Goal: Check status

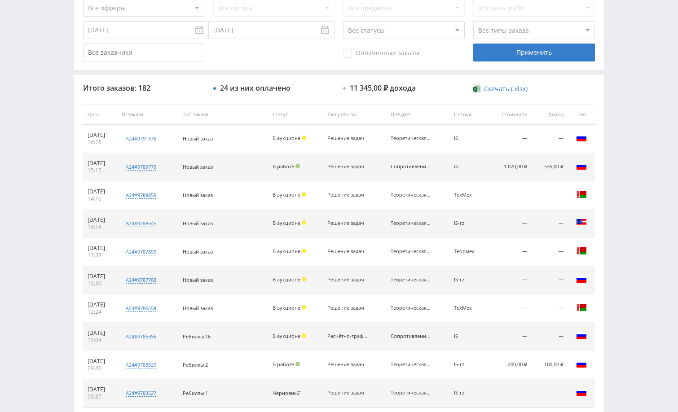
scroll to position [269, 0]
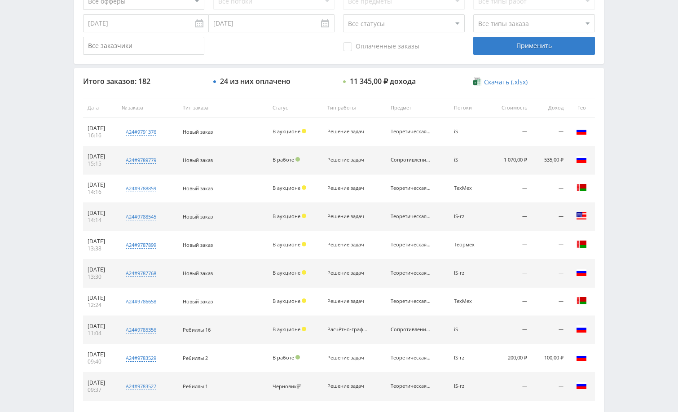
click at [608, 164] on div "По заказам По действиям По дням По офферам По локальному лендингу Фильтры заказ…" at bounding box center [339, 114] width 539 height 641
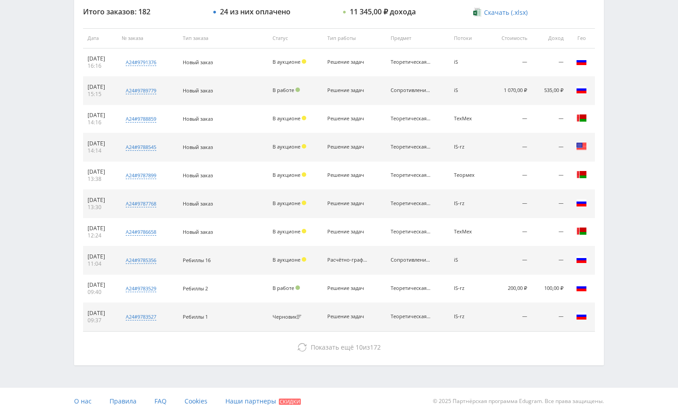
scroll to position [342, 0]
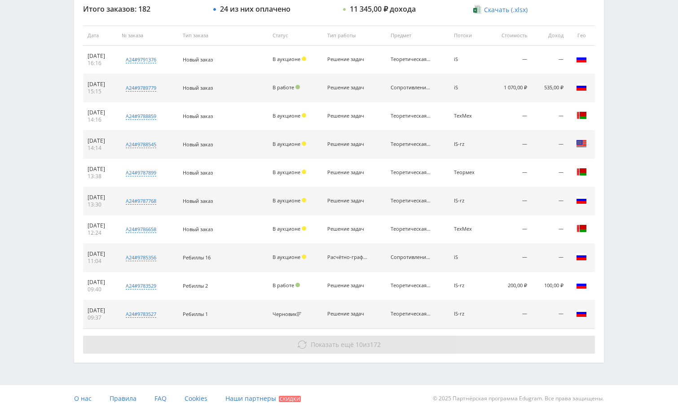
click at [516, 347] on button "Показать ещё 10 из 172" at bounding box center [339, 345] width 512 height 18
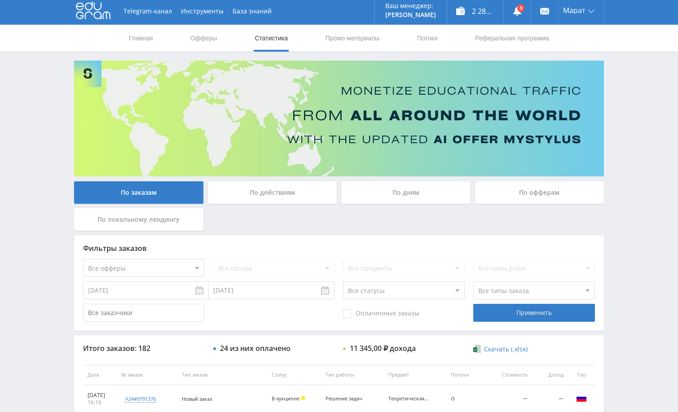
scroll to position [0, 0]
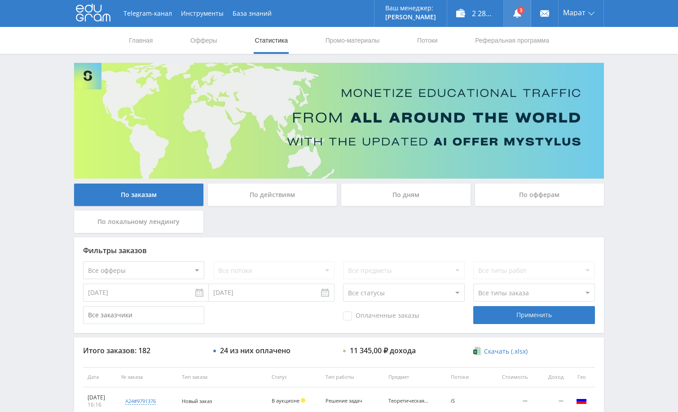
click at [518, 10] on link at bounding box center [517, 13] width 27 height 27
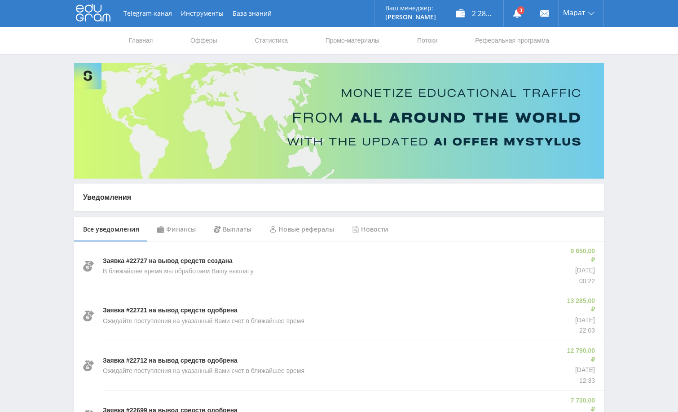
click at [182, 232] on div "Финансы" at bounding box center [176, 229] width 57 height 25
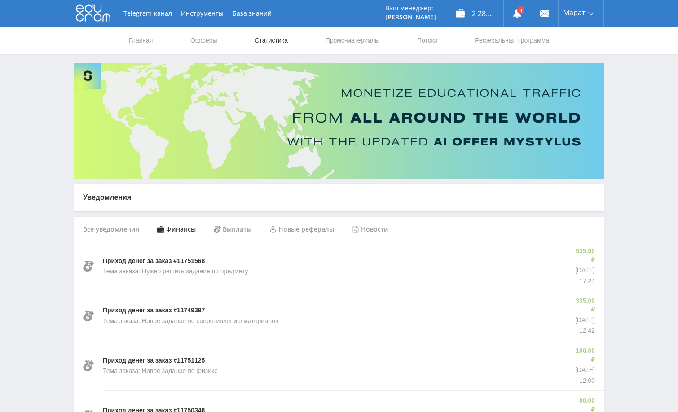
click at [267, 41] on link "Статистика" at bounding box center [271, 40] width 35 height 27
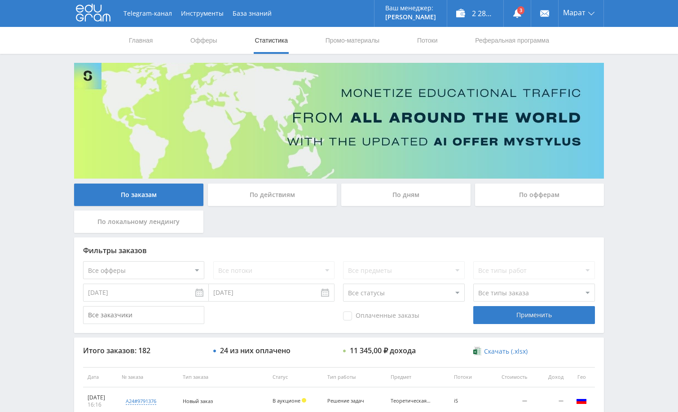
click at [414, 197] on div "По дням" at bounding box center [405, 195] width 129 height 22
click at [0, 0] on input "По дням" at bounding box center [0, 0] width 0 height 0
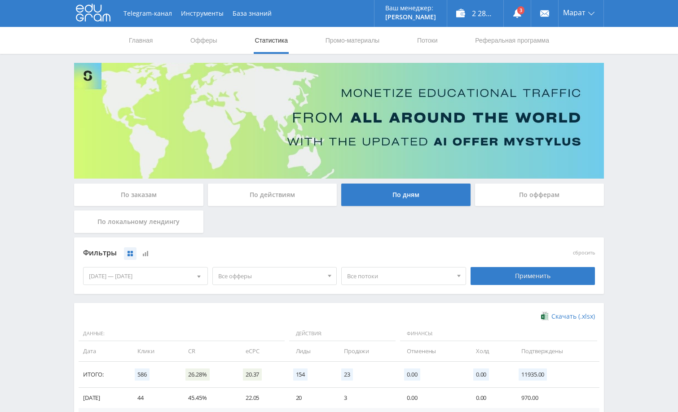
click at [618, 178] on div "Telegram-канал Инструменты База знаний Ваш менеджер: Alex Alex Online @edugram_…" at bounding box center [339, 294] width 678 height 588
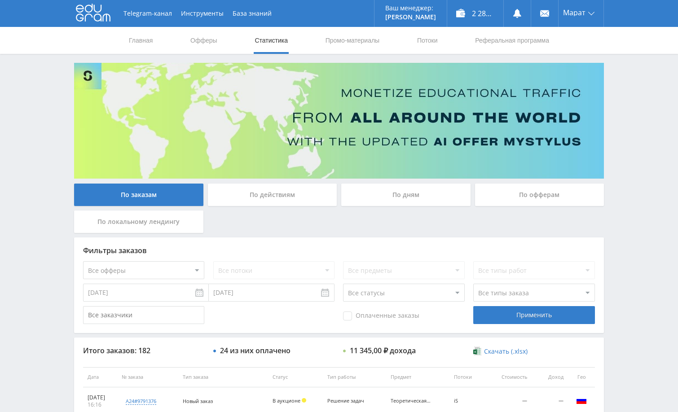
click at [631, 165] on div "Telegram-канал Инструменты База знаний Ваш менеджер: [PERSON_NAME] Alex Online …" at bounding box center [339, 377] width 678 height 754
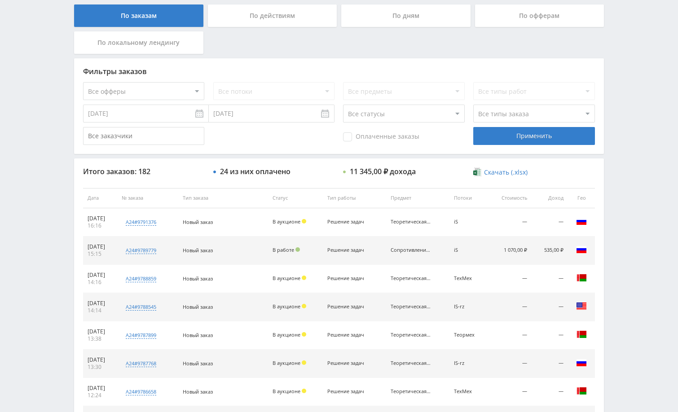
scroll to position [180, 0]
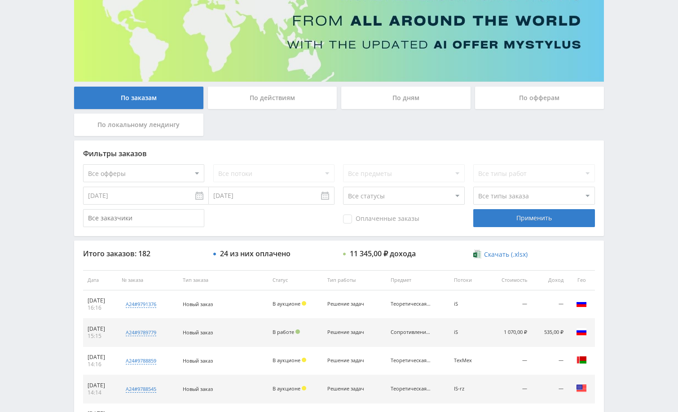
scroll to position [45, 0]
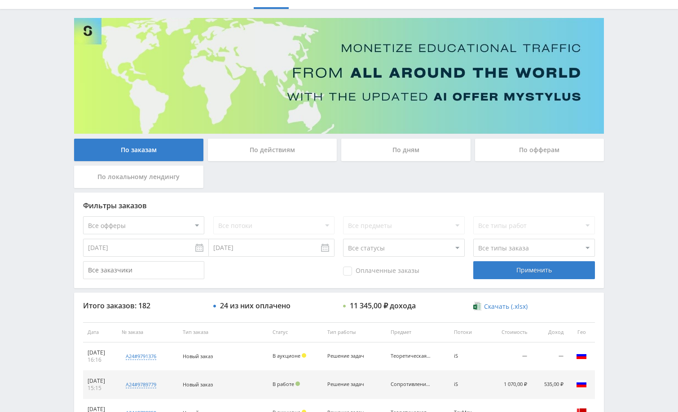
click at [426, 149] on div "По дням" at bounding box center [405, 150] width 129 height 22
click at [0, 0] on input "По дням" at bounding box center [0, 0] width 0 height 0
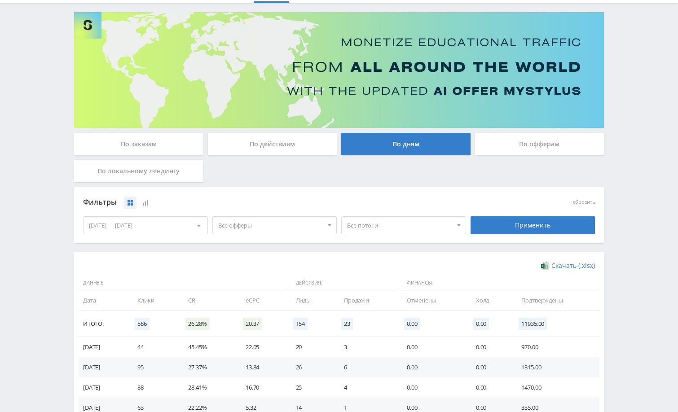
scroll to position [0, 0]
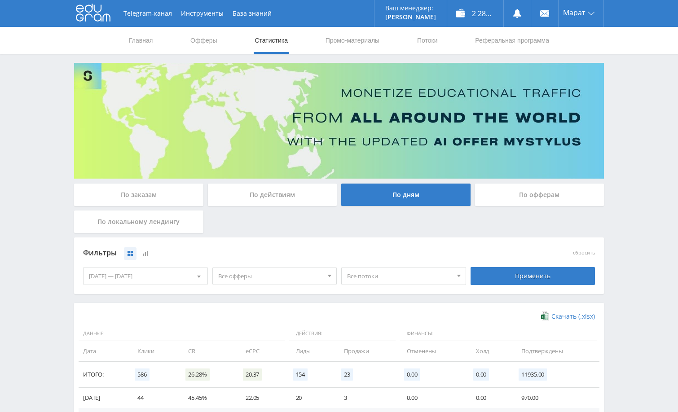
click at [158, 189] on div "По заказам" at bounding box center [138, 195] width 129 height 22
click at [0, 0] on input "По заказам" at bounding box center [0, 0] width 0 height 0
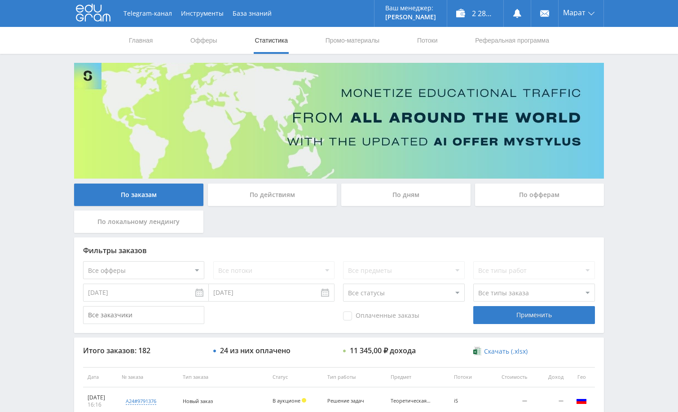
click at [646, 186] on div "Telegram-канал Инструменты База знаний Ваш менеджер: [PERSON_NAME] Alex Online …" at bounding box center [339, 377] width 678 height 754
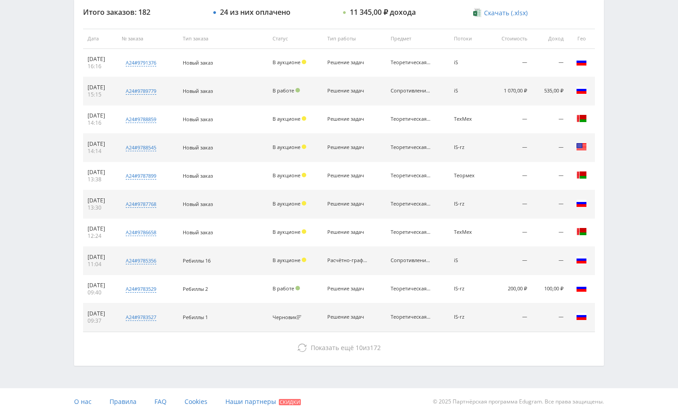
scroll to position [342, 0]
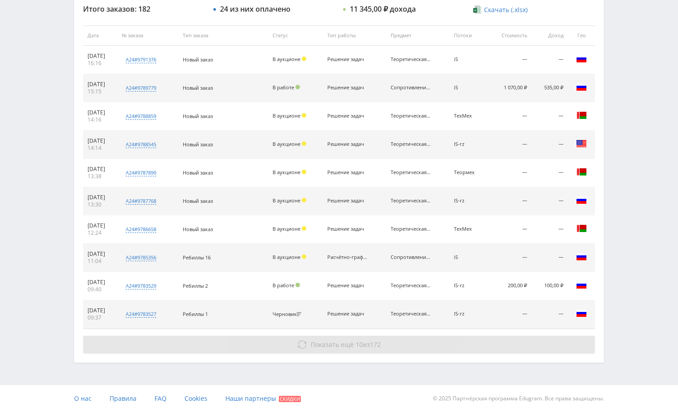
click at [474, 351] on button "Показать ещё 10 из 172" at bounding box center [339, 345] width 512 height 18
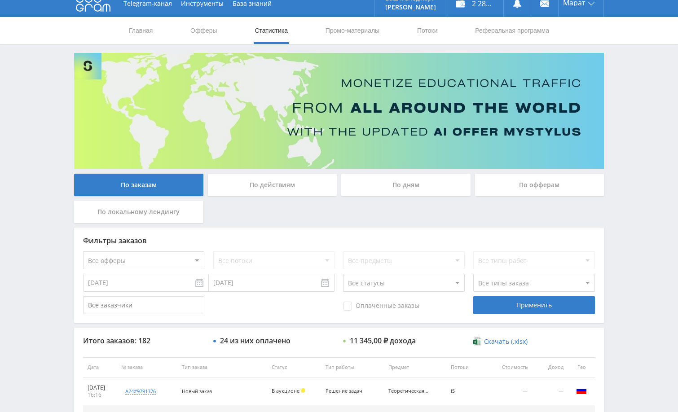
scroll to position [0, 0]
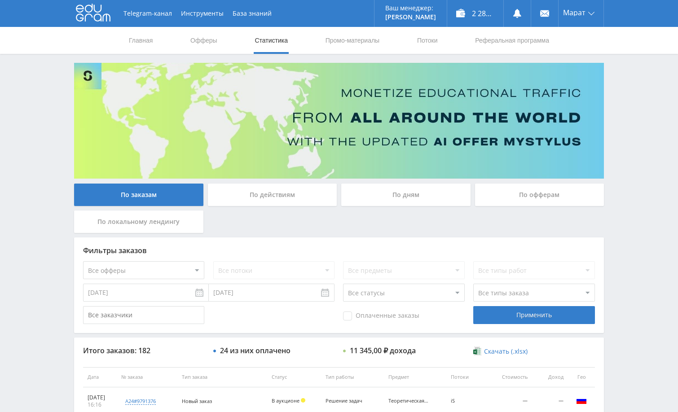
click at [392, 319] on span "Оплаченные заказы" at bounding box center [381, 316] width 76 height 9
click at [0, 0] on input "Оплаченные заказы" at bounding box center [0, 0] width 0 height 0
click at [519, 314] on div "Применить" at bounding box center [533, 315] width 121 height 18
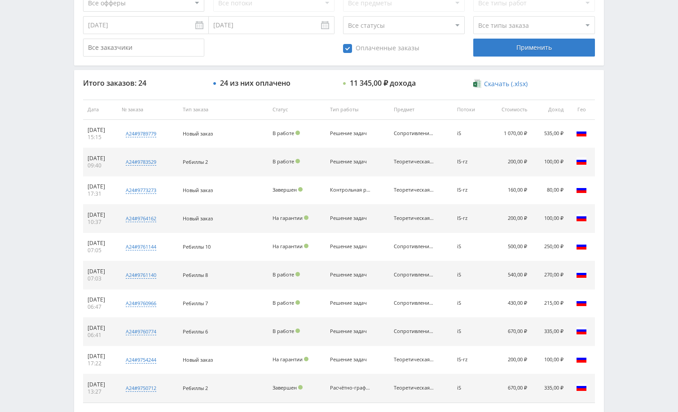
scroll to position [269, 0]
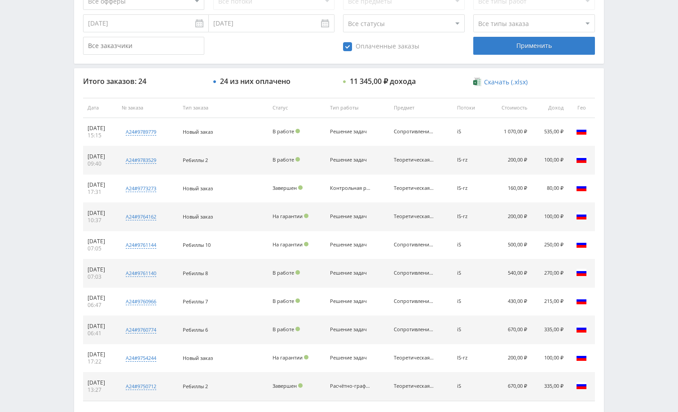
click at [636, 186] on div "Telegram-канал Инструменты База знаний Ваш менеджер: [PERSON_NAME] Online @edug…" at bounding box center [339, 108] width 678 height 754
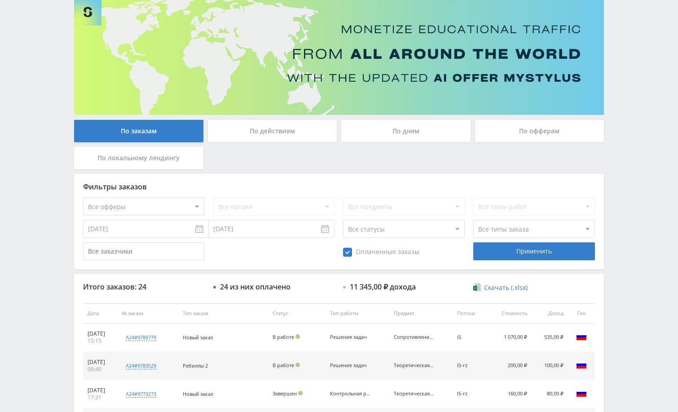
scroll to position [0, 0]
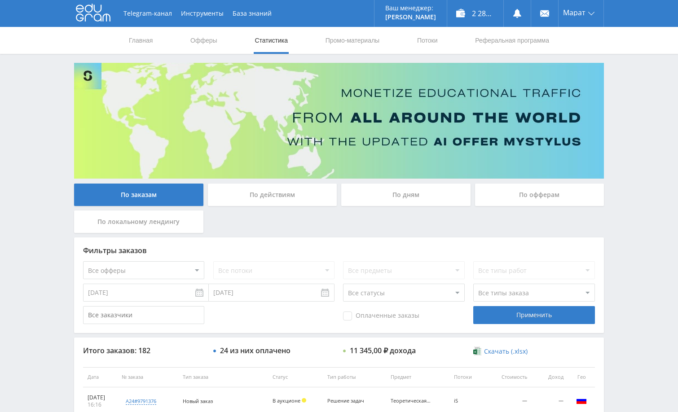
click at [636, 136] on div "Telegram-канал Инструменты База знаний Ваш менеджер: [PERSON_NAME] Online @edug…" at bounding box center [339, 377] width 678 height 754
click at [628, 149] on div "Telegram-канал Инструменты База знаний Ваш менеджер: [PERSON_NAME] Online @edug…" at bounding box center [339, 377] width 678 height 754
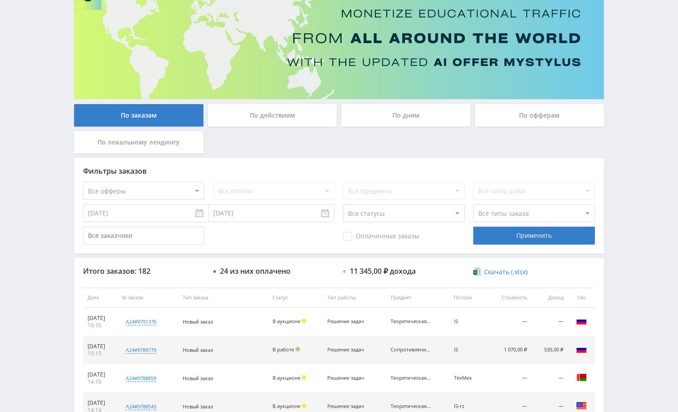
scroll to position [269, 0]
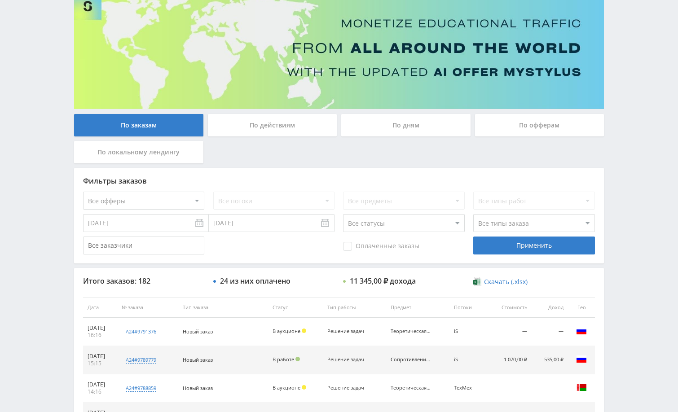
scroll to position [135, 0]
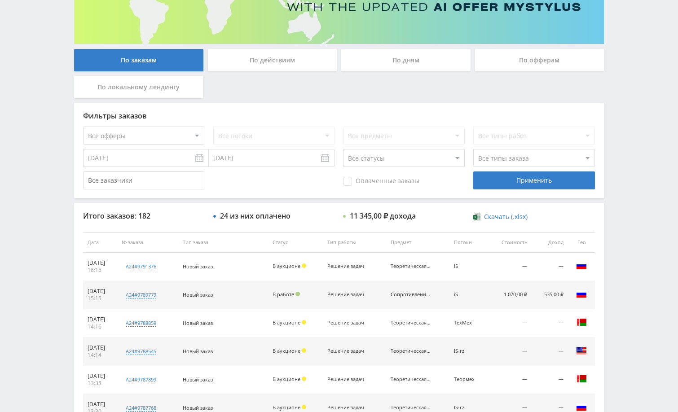
click at [647, 150] on div "Telegram-канал Инструменты База знаний Ваш менеджер: [PERSON_NAME] Online @edug…" at bounding box center [339, 242] width 678 height 754
click at [646, 147] on div "Telegram-канал Инструменты База знаний Ваш менеджер: [PERSON_NAME] Online @edug…" at bounding box center [339, 242] width 678 height 754
click at [648, 146] on div "Telegram-канал Инструменты База знаний Ваш менеджер: [PERSON_NAME] Online @edug…" at bounding box center [339, 242] width 678 height 754
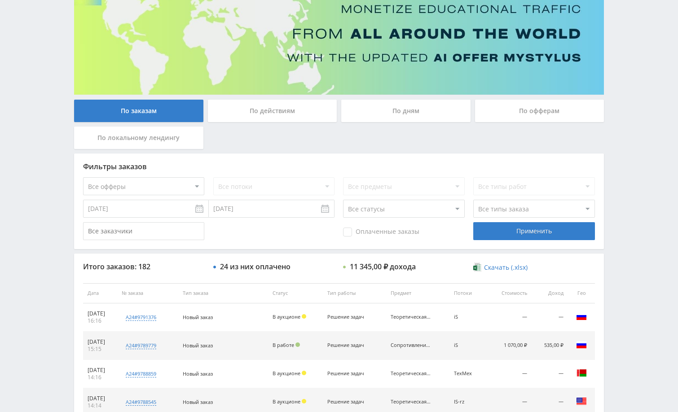
scroll to position [0, 0]
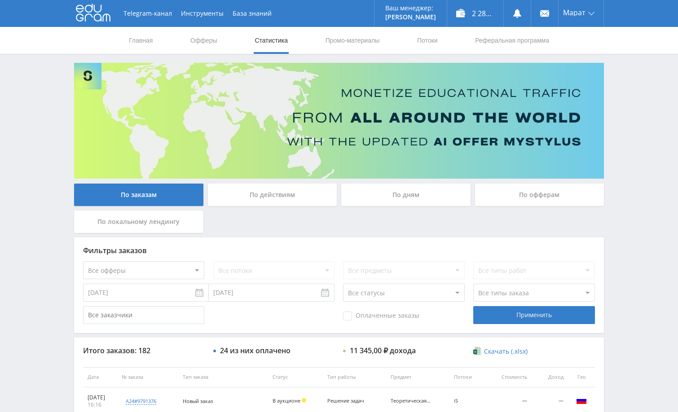
click at [643, 141] on div "Telegram-канал Инструменты База знаний Ваш менеджер: [PERSON_NAME] Online @edug…" at bounding box center [339, 377] width 678 height 754
click at [639, 147] on div "Telegram-канал Инструменты База знаний Ваш менеджер: [PERSON_NAME] Online @edug…" at bounding box center [339, 377] width 678 height 754
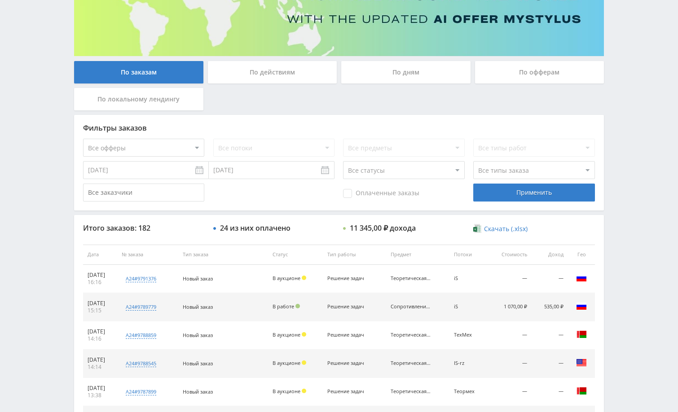
scroll to position [45, 0]
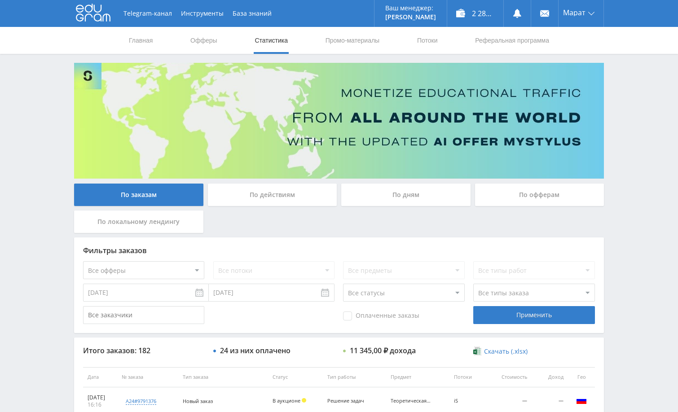
click at [645, 159] on div "Telegram-канал Инструменты База знаний Ваш менеджер: [PERSON_NAME] Online @edug…" at bounding box center [339, 377] width 678 height 754
drag, startPoint x: 667, startPoint y: 224, endPoint x: 658, endPoint y: 214, distance: 13.0
click at [659, 214] on div "Telegram-канал Инструменты База знаний Ваш менеджер: [PERSON_NAME] Online @edug…" at bounding box center [339, 377] width 678 height 754
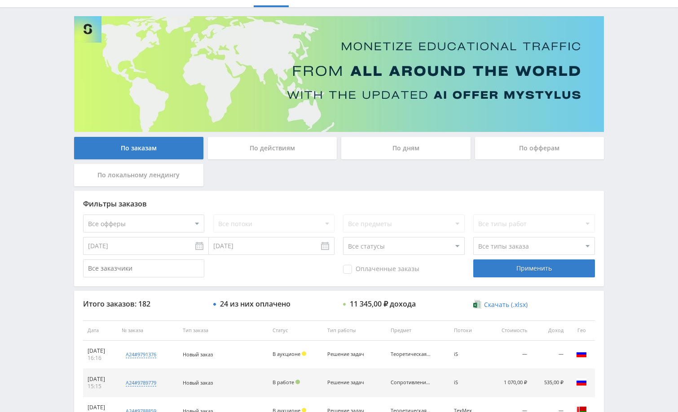
scroll to position [90, 0]
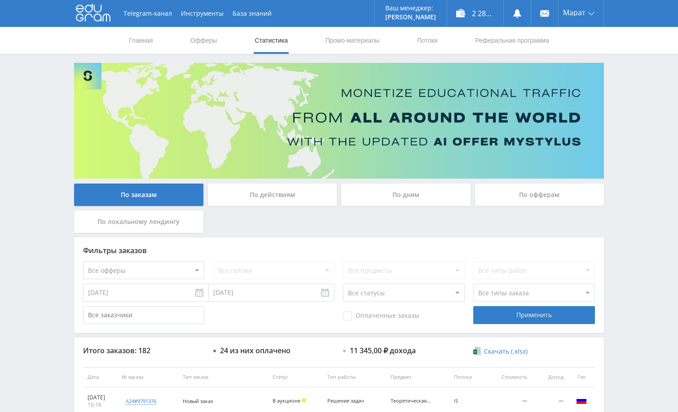
click at [628, 128] on div "Telegram-канал Инструменты База знаний Ваш менеджер: [PERSON_NAME] Online @edug…" at bounding box center [339, 377] width 678 height 754
click at [630, 156] on div "Telegram-канал Инструменты База знаний Ваш менеджер: [PERSON_NAME] Online @edug…" at bounding box center [339, 377] width 678 height 754
click at [624, 170] on div "Telegram-канал Инструменты База знаний Ваш менеджер: [PERSON_NAME] Online @edug…" at bounding box center [339, 377] width 678 height 754
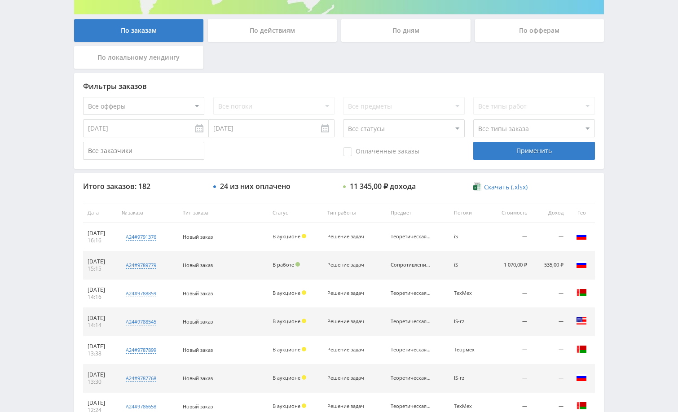
scroll to position [180, 0]
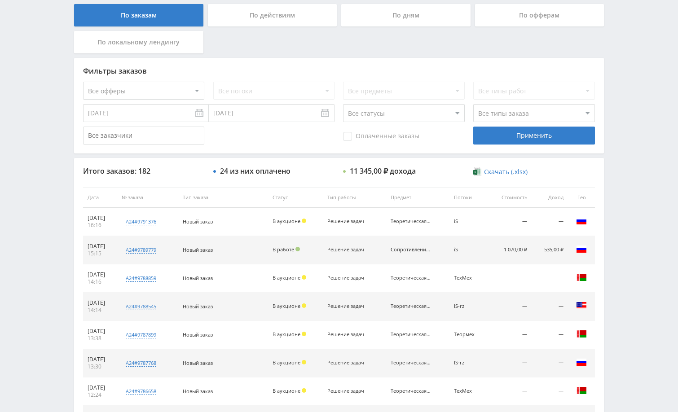
click at [672, 167] on div "Telegram-канал Инструменты База знаний Ваш менеджер: [PERSON_NAME] Online @edug…" at bounding box center [339, 197] width 678 height 754
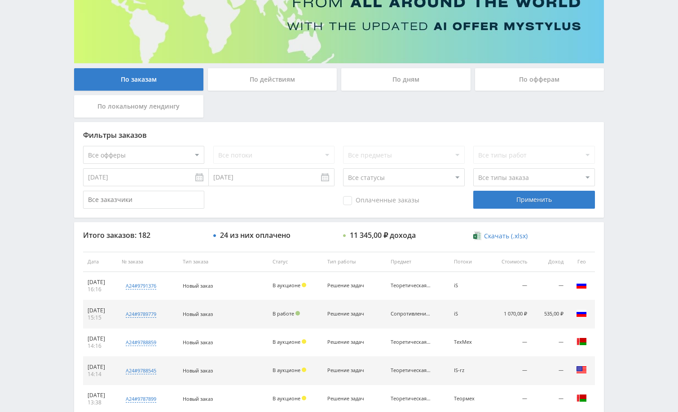
scroll to position [0, 0]
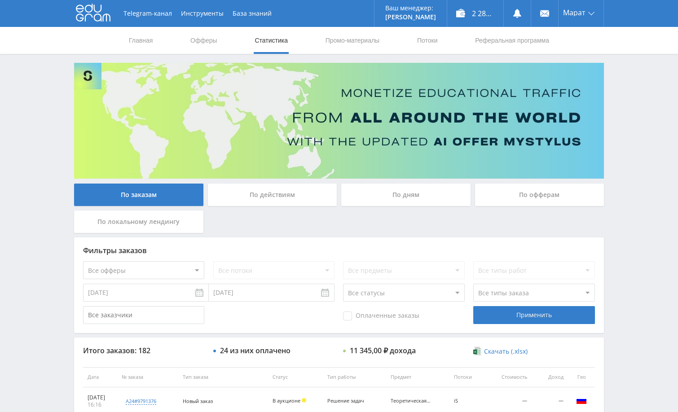
click at [654, 155] on div "Telegram-канал Инструменты База знаний Ваш менеджер: [PERSON_NAME] Online @edug…" at bounding box center [339, 377] width 678 height 754
click at [642, 162] on div "Telegram-канал Инструменты База знаний Ваш менеджер: [PERSON_NAME] Online @edug…" at bounding box center [339, 377] width 678 height 754
drag, startPoint x: 629, startPoint y: 163, endPoint x: 628, endPoint y: 155, distance: 7.7
click at [628, 158] on div "Telegram-канал Инструменты База знаний Ваш менеджер: [PERSON_NAME] Online @edug…" at bounding box center [339, 377] width 678 height 754
click at [624, 198] on div "Telegram-канал Инструменты База знаний Ваш менеджер: Alex Alex Online @edugram_…" at bounding box center [339, 377] width 678 height 754
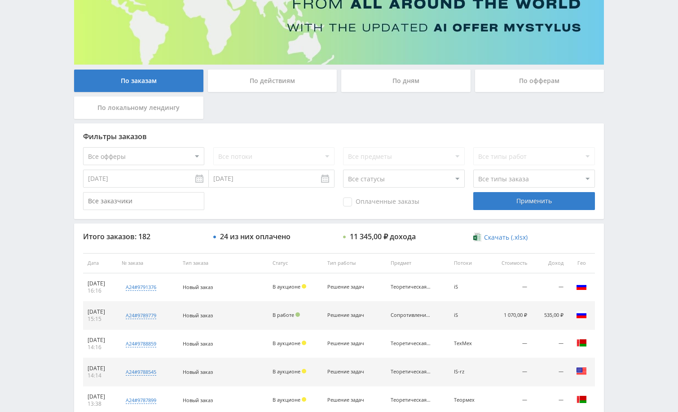
scroll to position [135, 0]
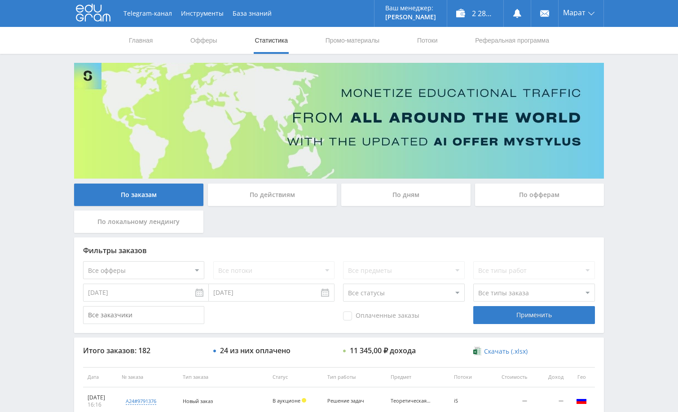
click at [628, 189] on div "Telegram-канал Инструменты База знаний Ваш менеджер: [PERSON_NAME] Online @edug…" at bounding box center [339, 377] width 678 height 754
click at [637, 162] on div "Telegram-канал Инструменты База знаний Ваш менеджер: [PERSON_NAME] Online @edug…" at bounding box center [339, 377] width 678 height 754
click at [629, 175] on div "Telegram-канал Инструменты База знаний Ваш менеджер: [PERSON_NAME] Online @edug…" at bounding box center [339, 377] width 678 height 754
click at [628, 178] on div "Telegram-канал Инструменты База знаний Ваш менеджер: [PERSON_NAME] Online @edug…" at bounding box center [339, 377] width 678 height 754
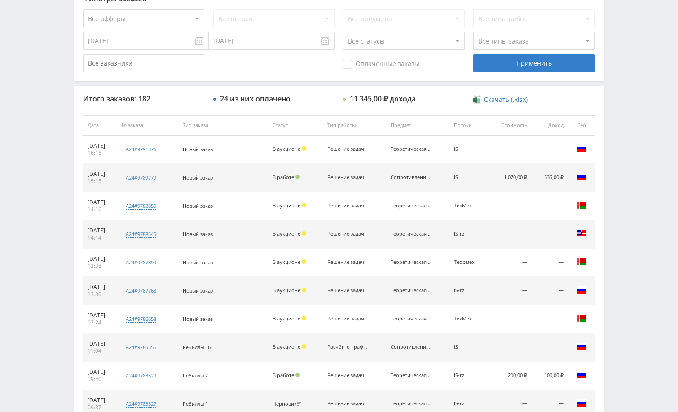
scroll to position [162, 0]
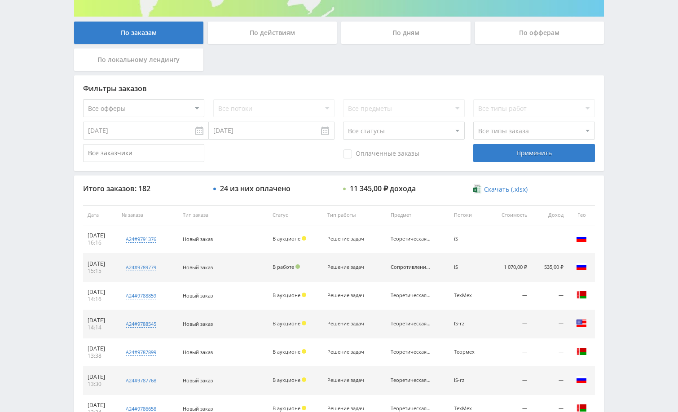
click at [635, 126] on div "Telegram-канал Инструменты База знаний Ваш менеджер: [PERSON_NAME] Online @edug…" at bounding box center [339, 215] width 678 height 754
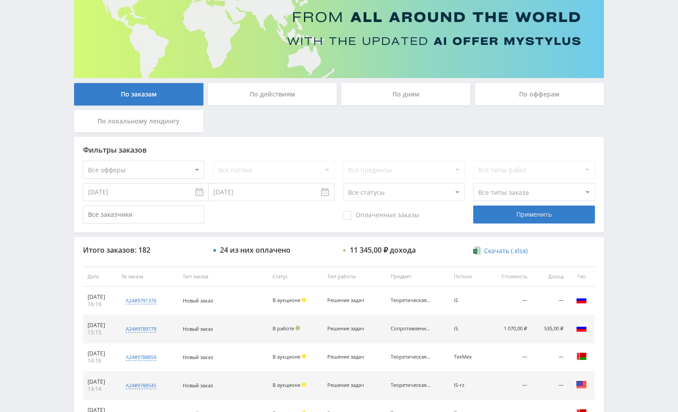
scroll to position [0, 0]
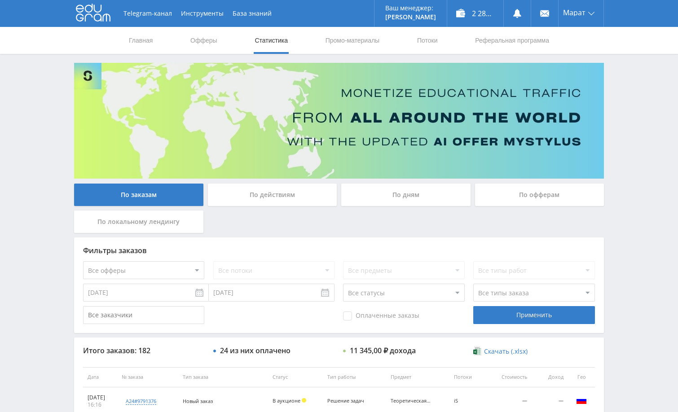
click at [651, 169] on div "Telegram-канал Инструменты База знаний Ваш менеджер: Alex Alex Online @edugram_…" at bounding box center [339, 377] width 678 height 754
click at [635, 146] on div "Telegram-канал Инструменты База знаний Ваш менеджер: Alex Alex Online @edugram_…" at bounding box center [339, 377] width 678 height 754
click at [640, 135] on div "Telegram-канал Инструменты База знаний Ваш менеджер: [PERSON_NAME] Online @edug…" at bounding box center [339, 377] width 678 height 754
drag, startPoint x: 636, startPoint y: 238, endPoint x: 628, endPoint y: 275, distance: 37.7
click at [636, 240] on div "Telegram-канал Инструменты База знаний Ваш менеджер: [PERSON_NAME] Online @edug…" at bounding box center [339, 377] width 678 height 754
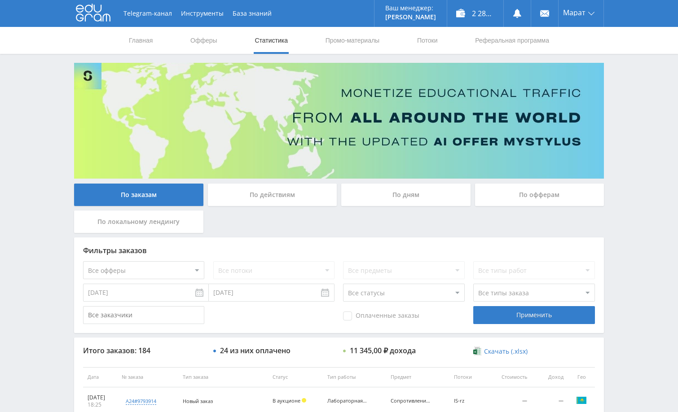
click at [623, 221] on div "Telegram-канал Инструменты База знаний Ваш менеджер: [PERSON_NAME] Online @edug…" at bounding box center [339, 377] width 678 height 754
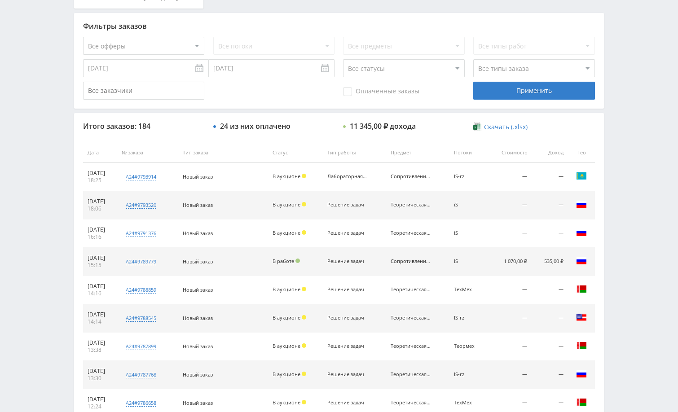
scroll to position [269, 0]
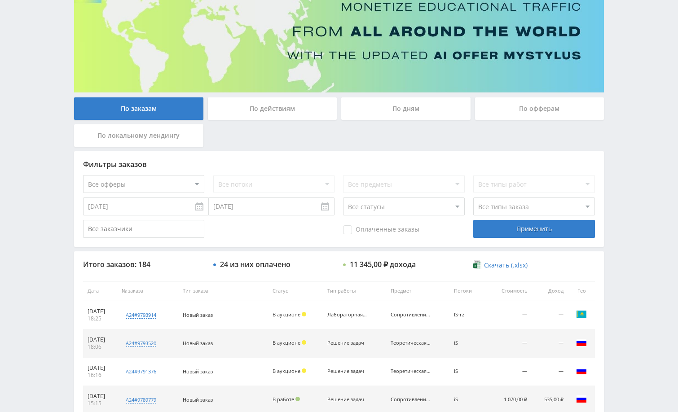
scroll to position [90, 0]
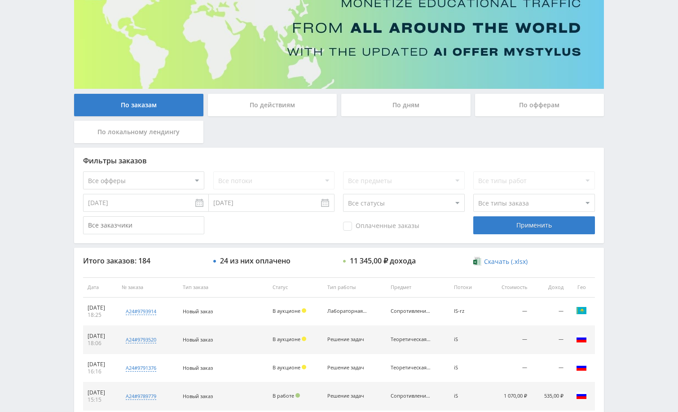
click at [357, 222] on span "Оплаченные заказы" at bounding box center [381, 226] width 76 height 9
click at [0, 0] on input "Оплаченные заказы" at bounding box center [0, 0] width 0 height 0
click at [480, 230] on div "Применить" at bounding box center [533, 225] width 121 height 18
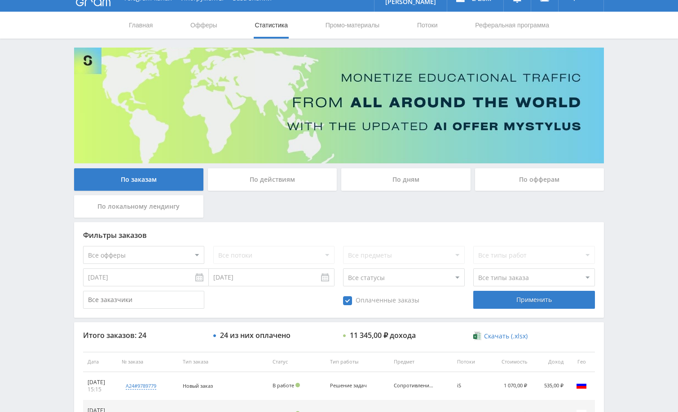
scroll to position [0, 0]
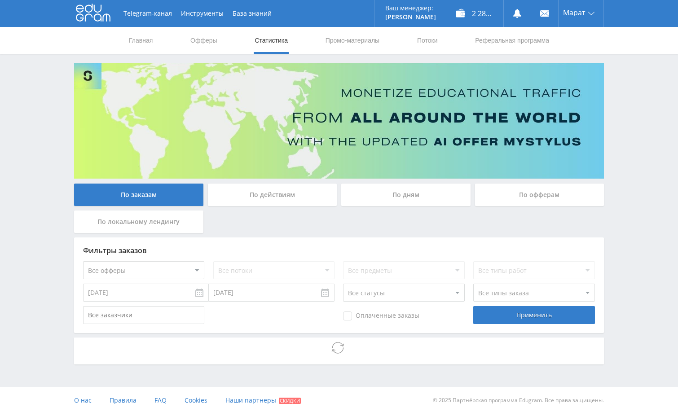
click at [640, 154] on div "Telegram-канал Инструменты База знаний Ваш менеджер: [PERSON_NAME] Online @edug…" at bounding box center [339, 207] width 678 height 414
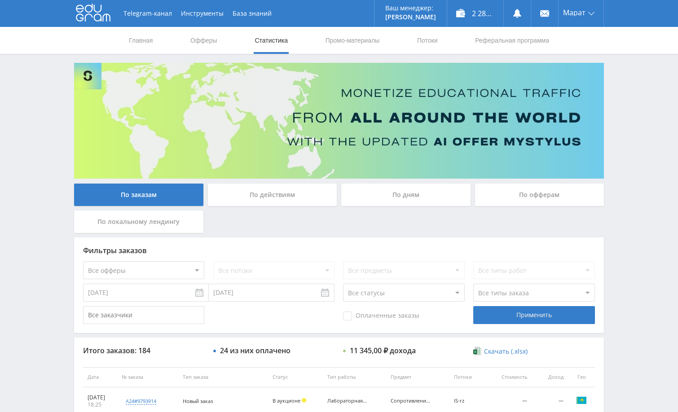
click at [650, 166] on div "Telegram-канал Инструменты База знаний Ваш менеджер: [PERSON_NAME] Online @edug…" at bounding box center [339, 377] width 678 height 754
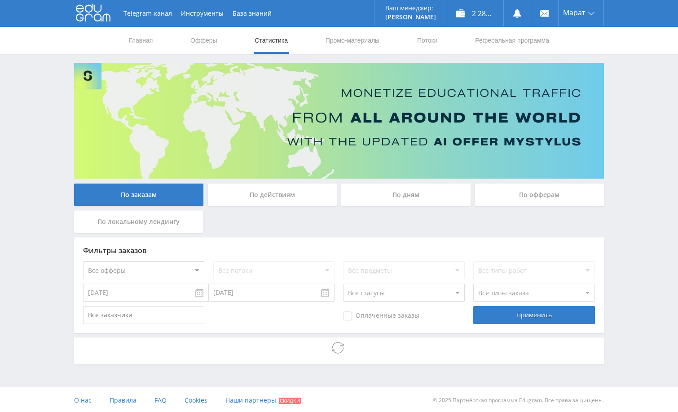
click at [627, 217] on div "Telegram-канал Инструменты База знаний Ваш менеджер: [PERSON_NAME] Online @edug…" at bounding box center [339, 207] width 678 height 414
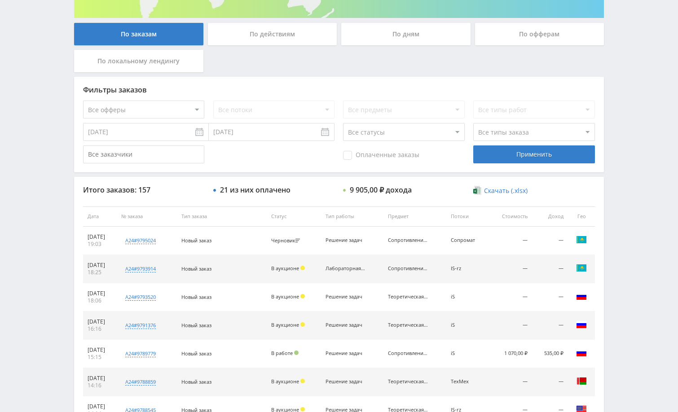
scroll to position [181, 0]
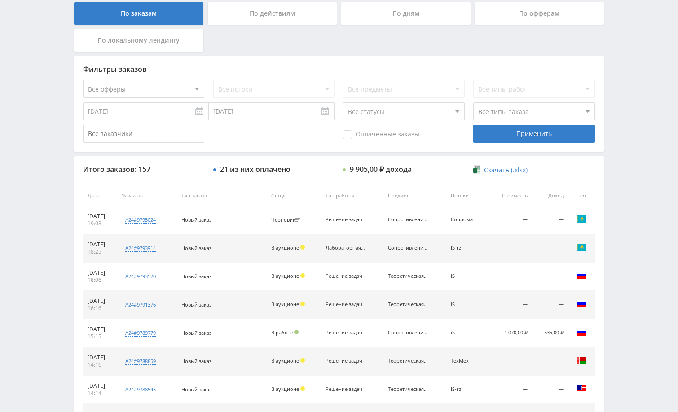
click at [636, 197] on div "Telegram-канал Инструменты База знаний Ваш менеджер: [PERSON_NAME] Online @edug…" at bounding box center [339, 196] width 678 height 754
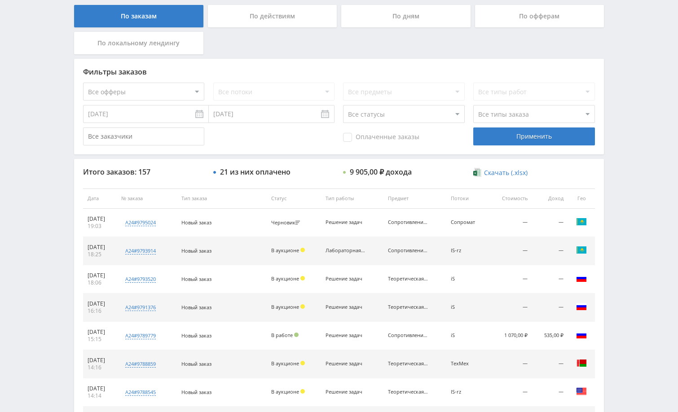
scroll to position [180, 0]
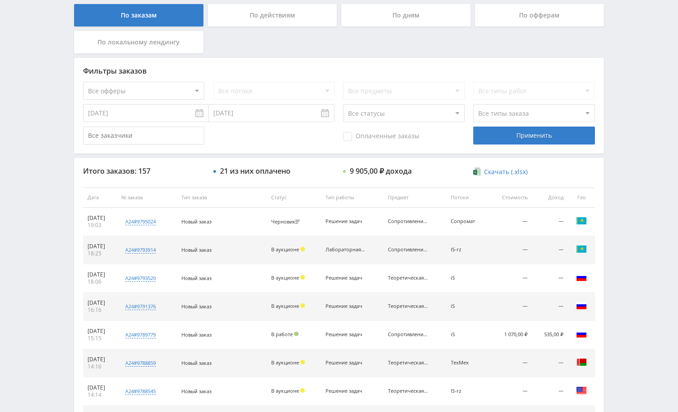
click at [397, 18] on div "По дням" at bounding box center [405, 15] width 129 height 22
click at [0, 0] on input "По дням" at bounding box center [0, 0] width 0 height 0
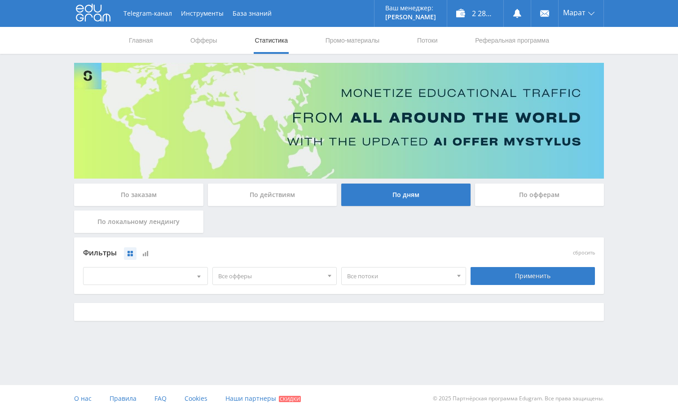
scroll to position [0, 0]
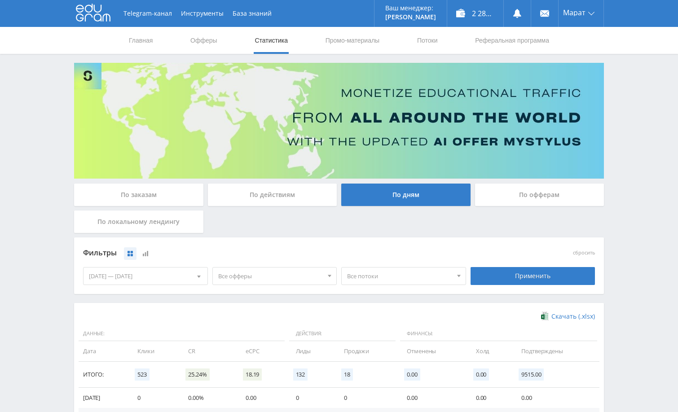
click at [630, 209] on div "Telegram-канал Инструменты База знаний Ваш менеджер: [PERSON_NAME] Online @edug…" at bounding box center [339, 294] width 678 height 588
click at [641, 164] on div "Telegram-канал Инструменты База знаний Ваш менеджер: [PERSON_NAME] Online @edug…" at bounding box center [339, 294] width 678 height 588
click at [162, 196] on div "По заказам" at bounding box center [138, 195] width 129 height 22
click at [0, 0] on input "По заказам" at bounding box center [0, 0] width 0 height 0
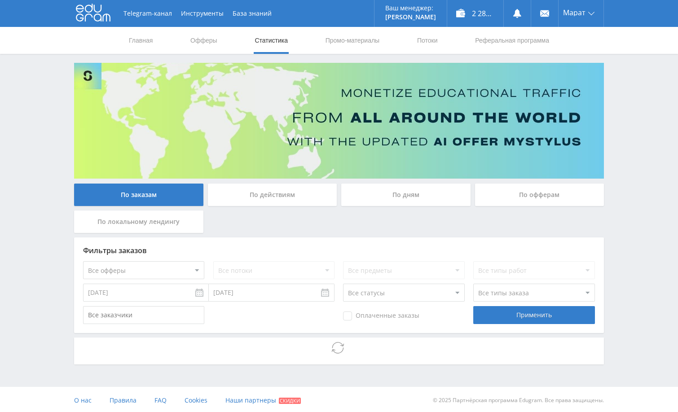
drag, startPoint x: 652, startPoint y: 240, endPoint x: 589, endPoint y: 317, distance: 99.5
click at [652, 240] on div "Telegram-канал Инструменты База знаний Ваш менеджер: [PERSON_NAME] Online @edug…" at bounding box center [339, 207] width 678 height 414
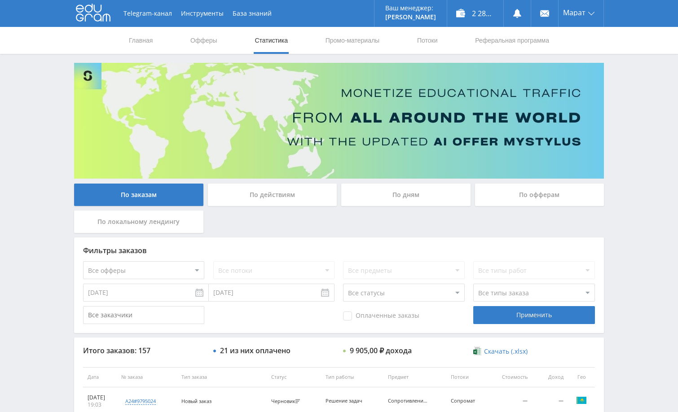
click at [628, 228] on div "Telegram-канал Инструменты База знаний Ваш менеджер: [PERSON_NAME] Online @edug…" at bounding box center [339, 377] width 678 height 754
click at [632, 294] on div "Telegram-канал Инструменты База знаний Ваш менеджер: [PERSON_NAME] Online @edug…" at bounding box center [339, 377] width 678 height 754
